Goal: Information Seeking & Learning: Learn about a topic

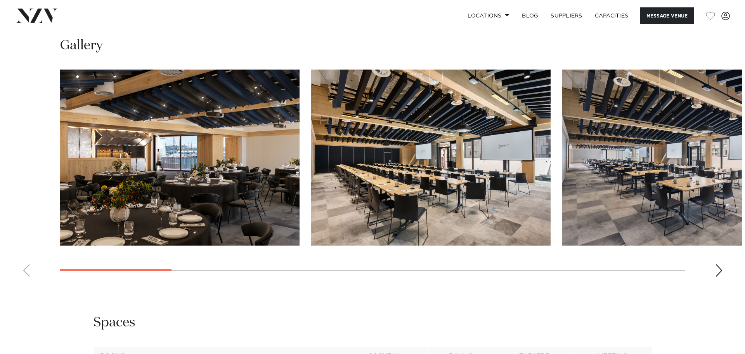
scroll to position [776, 0]
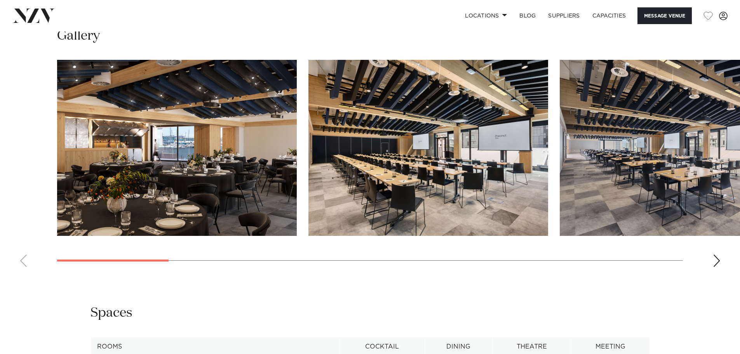
click at [718, 257] on div "Next slide" at bounding box center [716, 260] width 8 height 12
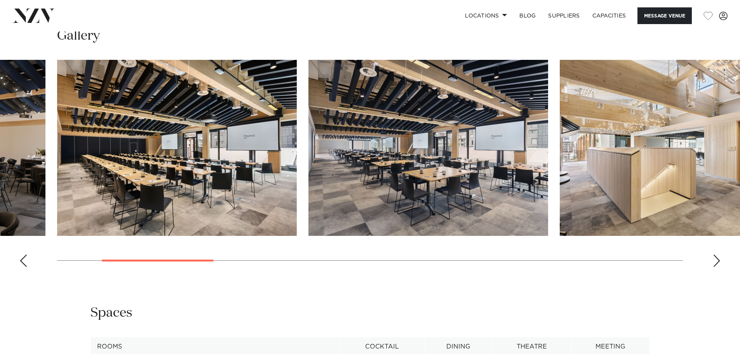
click at [718, 257] on div "Next slide" at bounding box center [716, 260] width 8 height 12
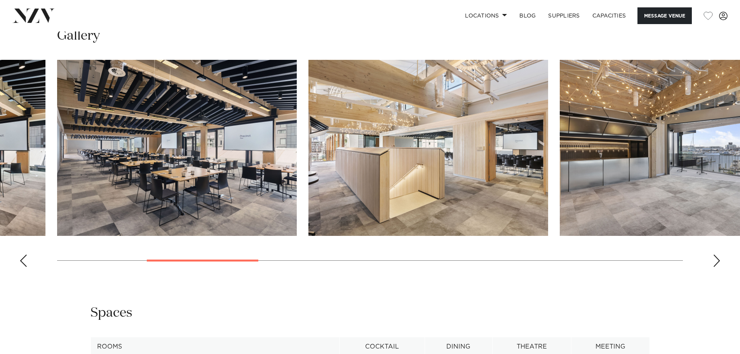
click at [718, 257] on div "Next slide" at bounding box center [716, 260] width 8 height 12
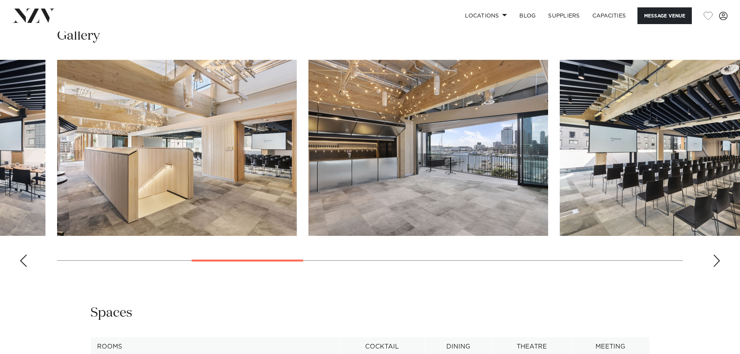
click at [715, 262] on div "Next slide" at bounding box center [716, 260] width 8 height 12
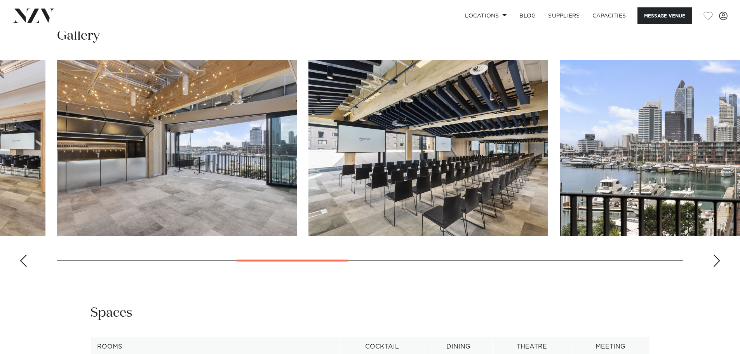
click at [120, 161] on img "5 / 14" at bounding box center [177, 148] width 240 height 176
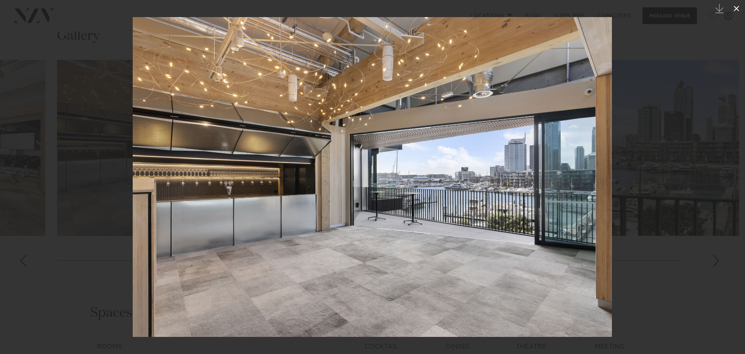
click at [735, 13] on icon at bounding box center [736, 8] width 9 height 9
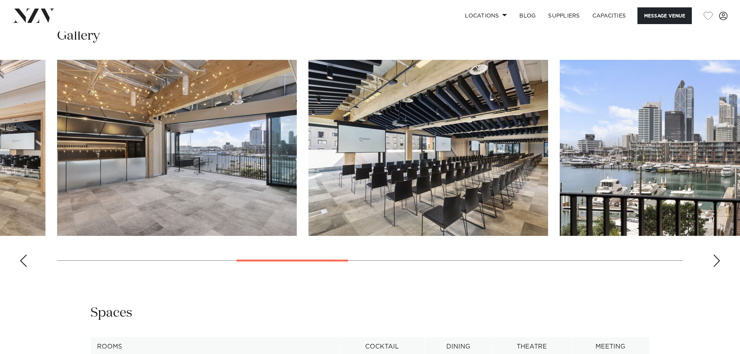
click at [440, 160] on img "6 / 14" at bounding box center [428, 148] width 240 height 176
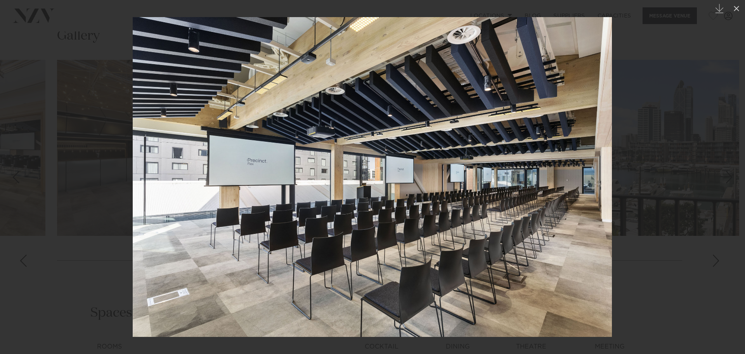
click at [718, 258] on div at bounding box center [372, 177] width 745 height 354
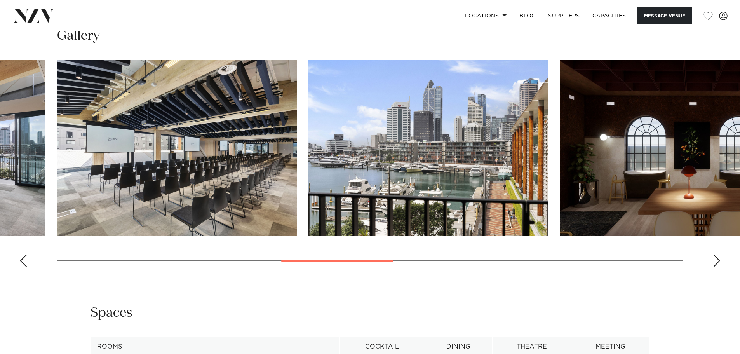
click at [476, 195] on img "7 / 14" at bounding box center [428, 148] width 240 height 176
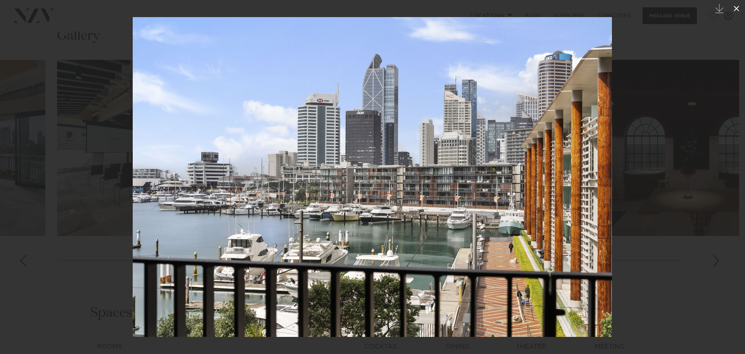
click at [734, 9] on icon at bounding box center [736, 8] width 9 height 9
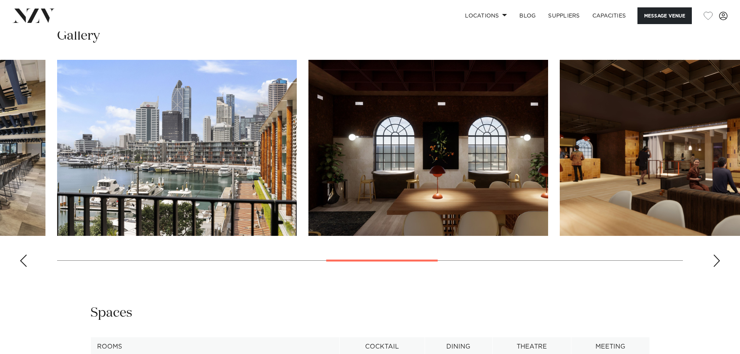
click at [454, 186] on img "8 / 14" at bounding box center [428, 148] width 240 height 176
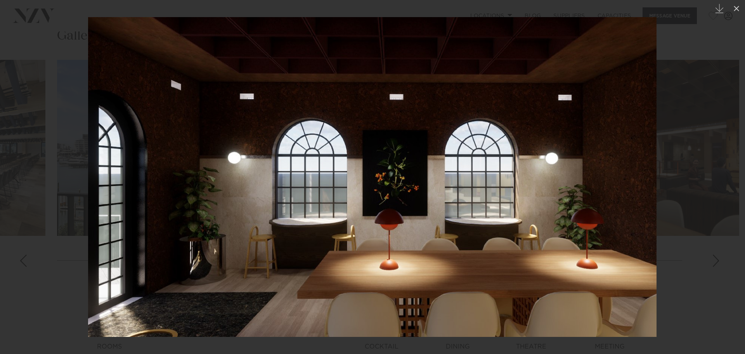
click at [716, 259] on div at bounding box center [372, 177] width 745 height 354
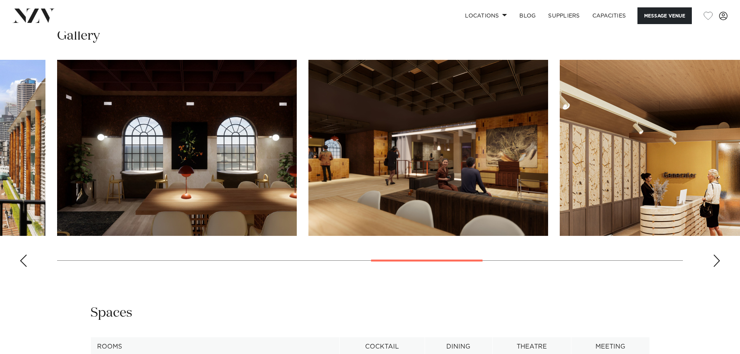
click at [457, 163] on img "9 / 14" at bounding box center [428, 148] width 240 height 176
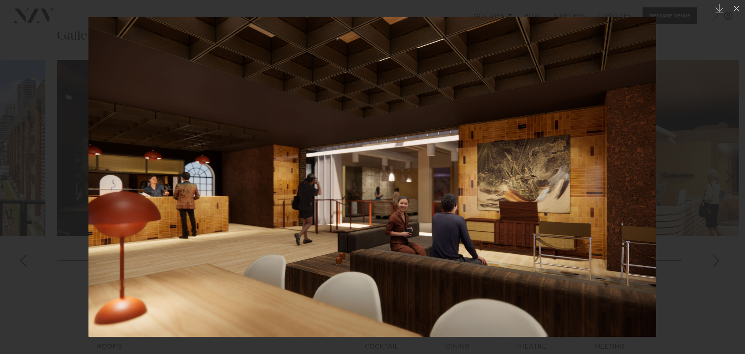
click at [675, 136] on div at bounding box center [372, 177] width 745 height 354
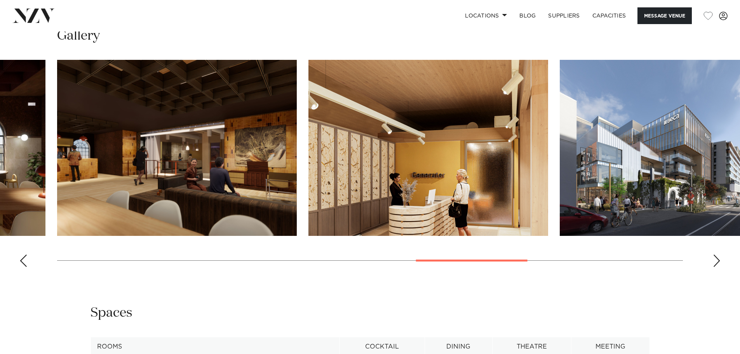
click at [716, 262] on div "Next slide" at bounding box center [716, 260] width 8 height 12
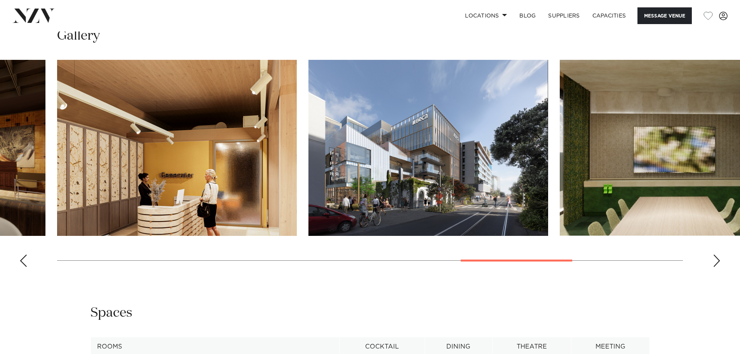
click at [413, 161] on img "11 / 14" at bounding box center [428, 148] width 240 height 176
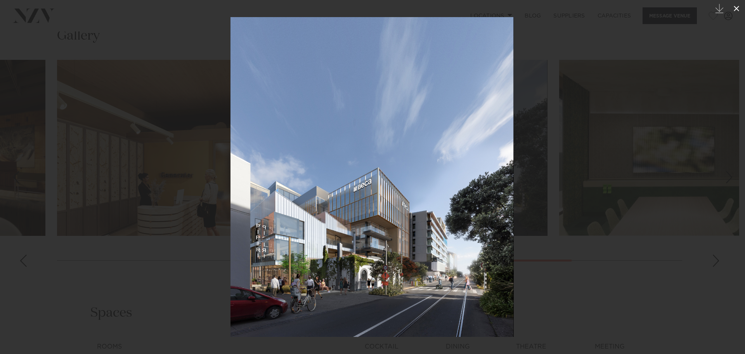
click at [738, 7] on icon at bounding box center [736, 8] width 9 height 9
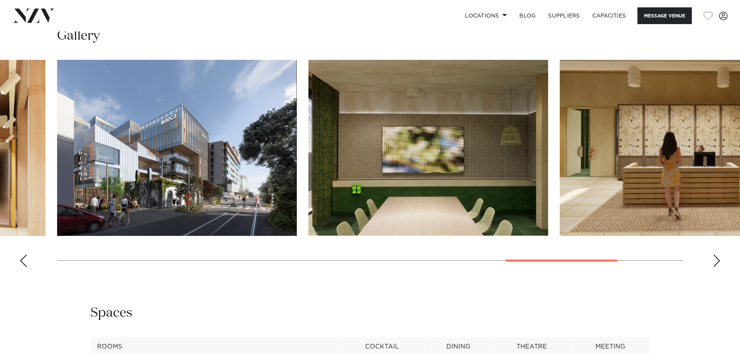
click at [715, 261] on div "Next slide" at bounding box center [716, 260] width 8 height 12
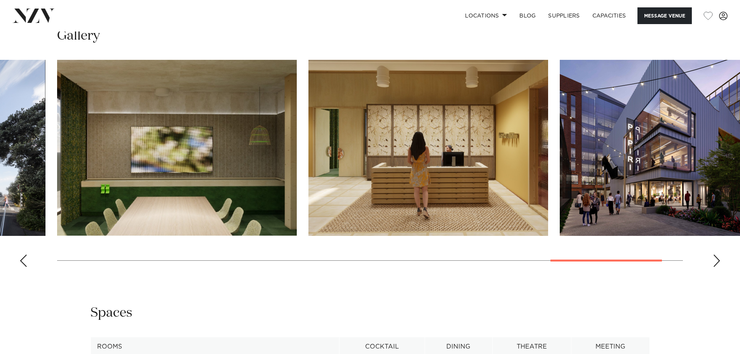
click at [646, 162] on img "14 / 14" at bounding box center [679, 148] width 240 height 176
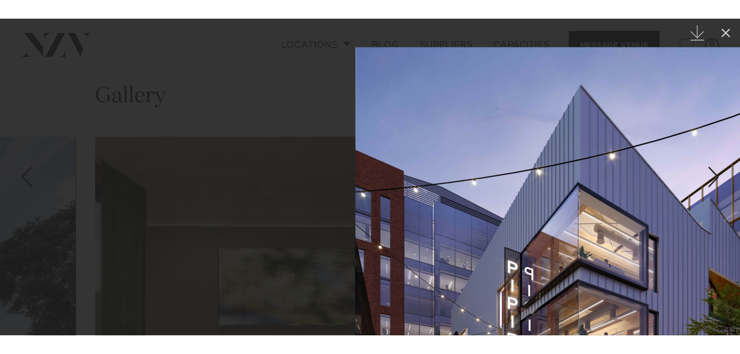
scroll to position [776, 0]
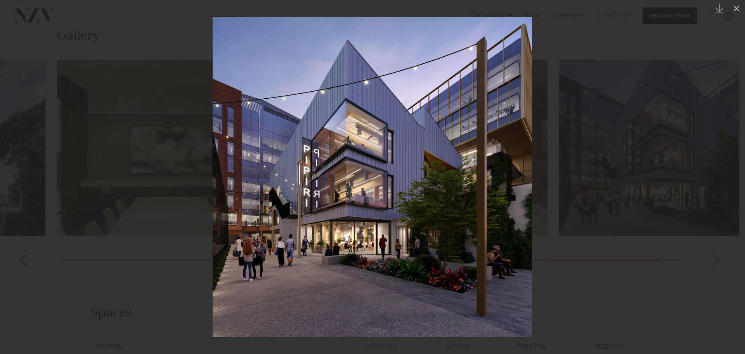
click at [187, 145] on div at bounding box center [372, 177] width 745 height 354
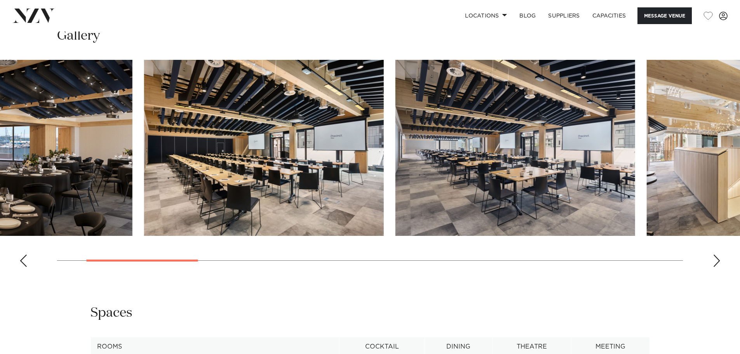
click at [120, 259] on swiper-container at bounding box center [370, 166] width 740 height 213
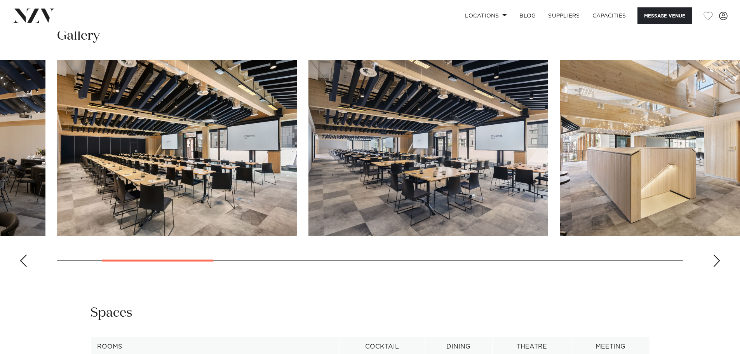
click at [175, 135] on img "2 / 14" at bounding box center [177, 148] width 240 height 176
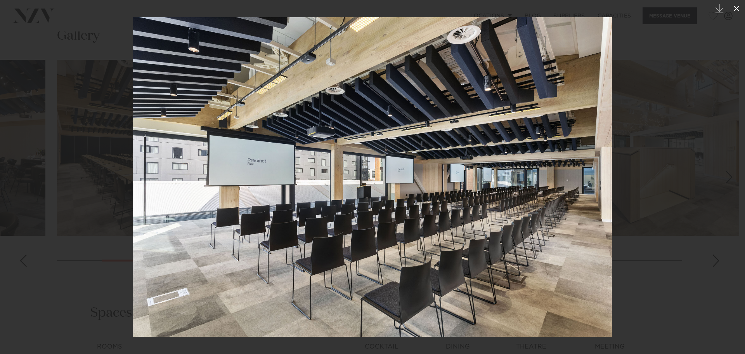
click at [734, 8] on icon at bounding box center [736, 8] width 9 height 9
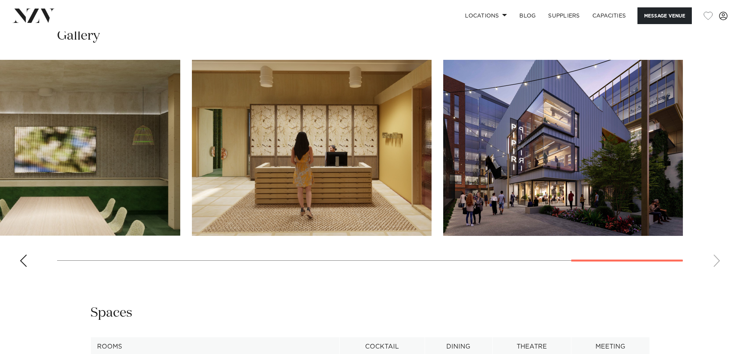
click at [679, 275] on div "Auckland Pipiri Lane by Precinct Flex Message Venue [GEOGRAPHIC_DATA] by Precin…" at bounding box center [370, 54] width 740 height 1598
